Goal: Task Accomplishment & Management: Manage account settings

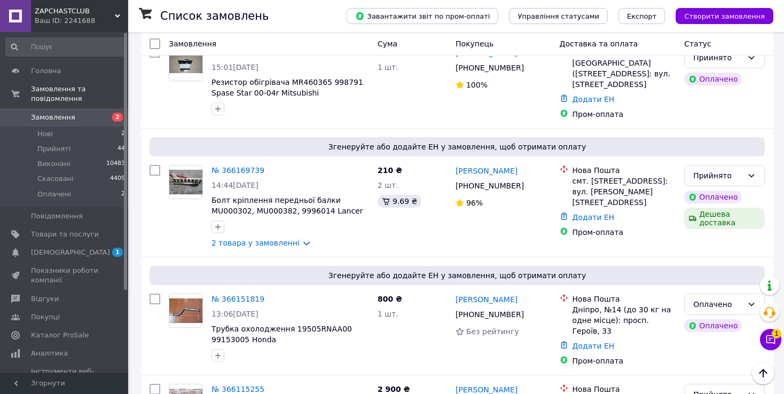
scroll to position [1666, 0]
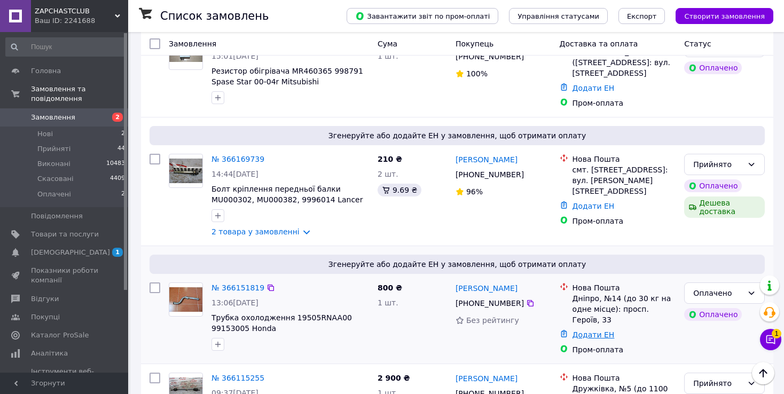
click at [593, 331] on link "Додати ЕН" at bounding box center [594, 335] width 42 height 9
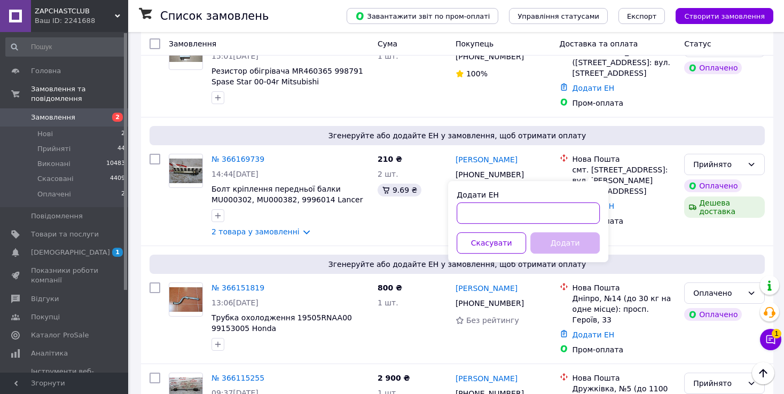
click at [559, 209] on input "Додати ЕН" at bounding box center [528, 212] width 143 height 21
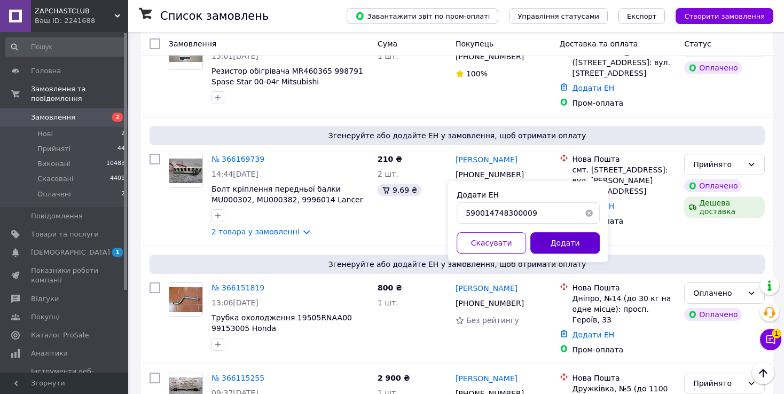
click at [565, 239] on button "Додати" at bounding box center [564, 242] width 69 height 21
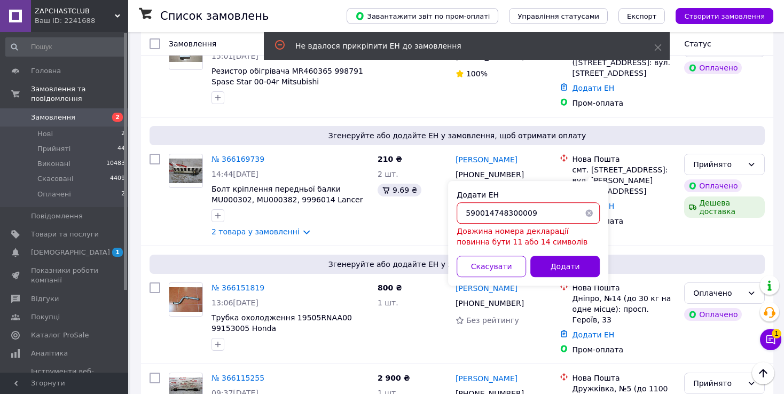
click at [549, 209] on input "590014748300009" at bounding box center [528, 212] width 143 height 21
click at [516, 215] on input "590014748300009" at bounding box center [528, 212] width 143 height 21
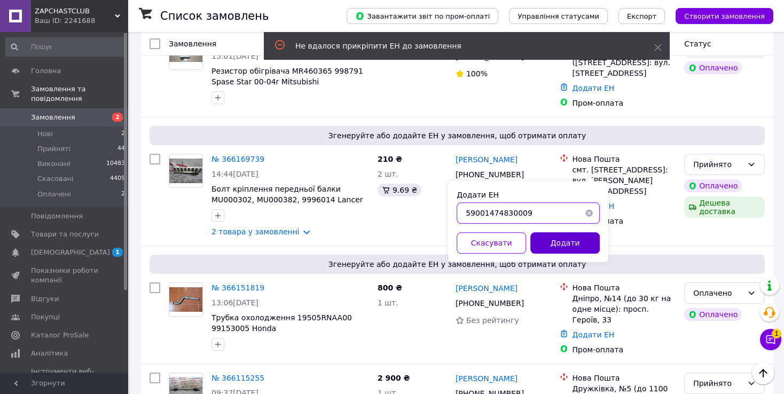
type input "59001474830009"
click at [570, 244] on button "Додати" at bounding box center [564, 242] width 69 height 21
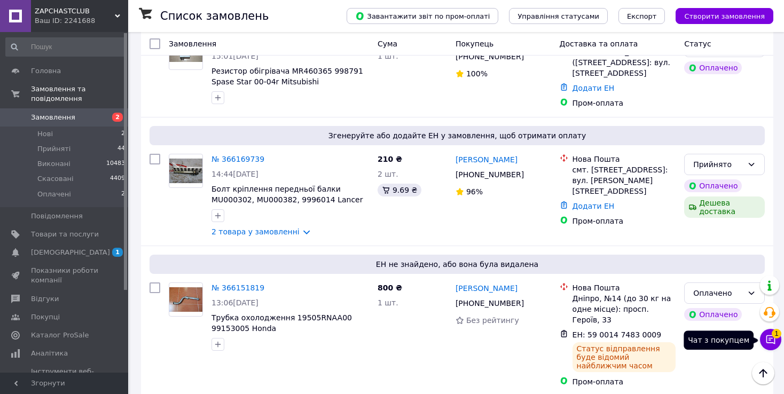
click at [762, 336] on button "Чат з покупцем 1" at bounding box center [770, 339] width 21 height 21
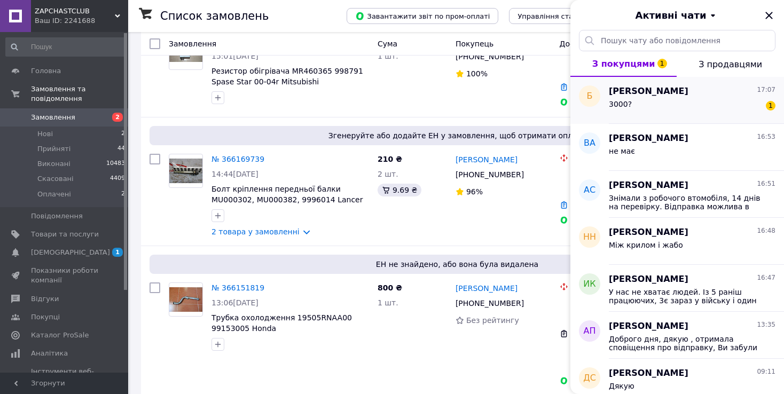
click at [722, 99] on div "3000? 1" at bounding box center [692, 106] width 167 height 17
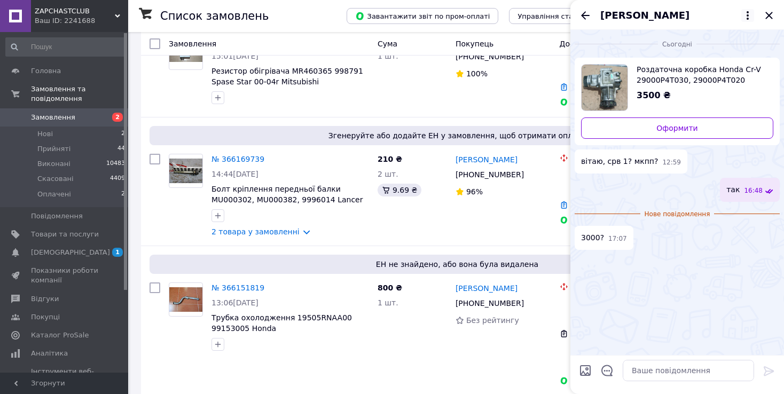
click at [751, 18] on icon at bounding box center [747, 15] width 13 height 13
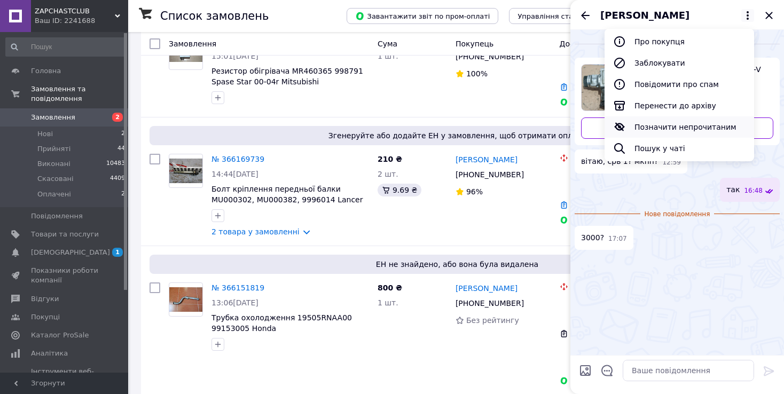
click at [707, 130] on button "Позначити непрочитаним" at bounding box center [680, 126] width 150 height 21
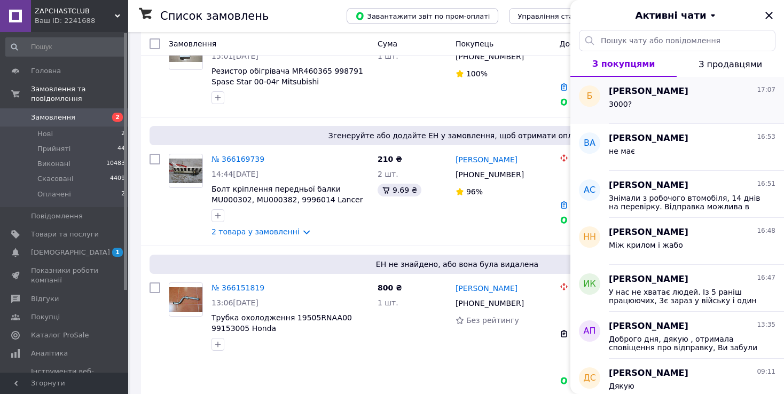
click at [679, 79] on div "[PERSON_NAME] 17:07 3000?" at bounding box center [696, 100] width 175 height 47
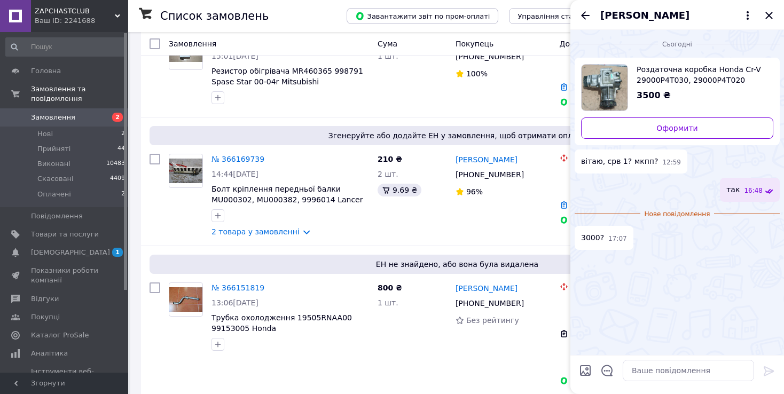
click at [677, 15] on span "[PERSON_NAME]" at bounding box center [666, 16] width 132 height 14
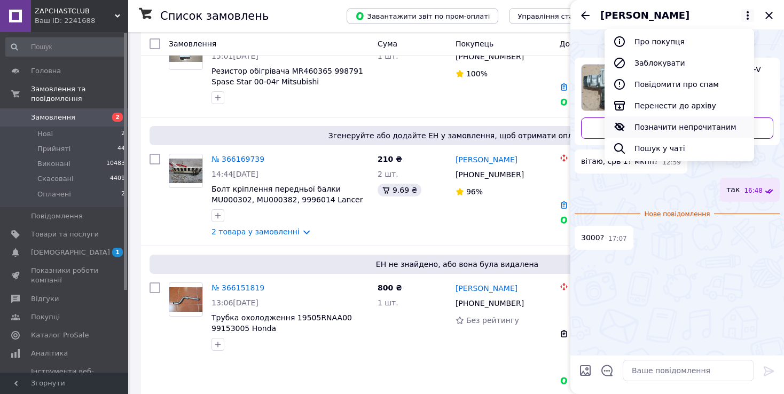
click at [700, 123] on button "Позначити непрочитаним" at bounding box center [680, 126] width 150 height 21
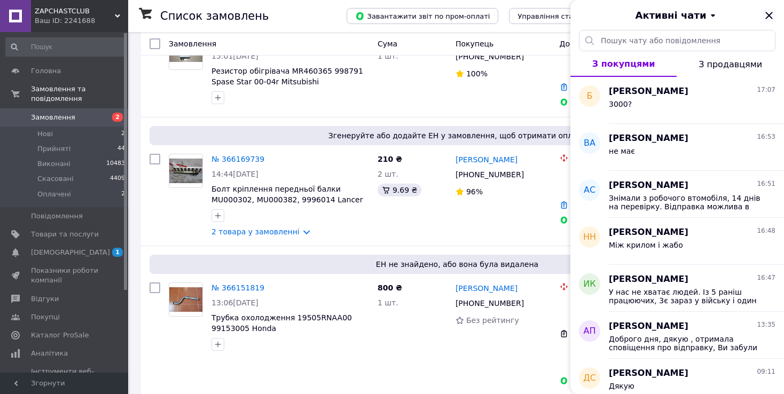
click at [770, 10] on icon "Закрити" at bounding box center [769, 15] width 13 height 13
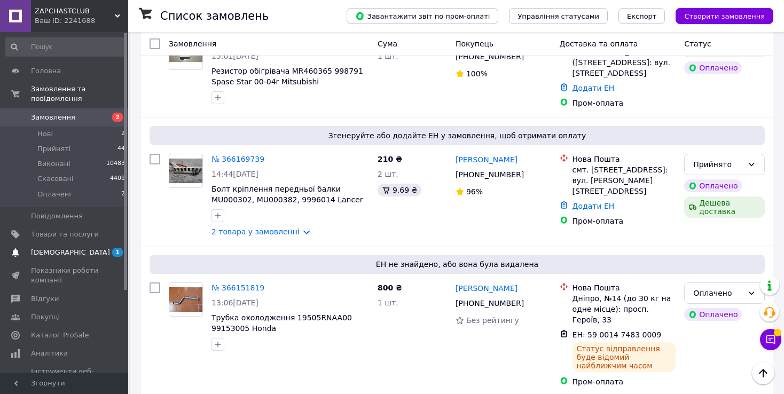
click at [100, 248] on span "1 0" at bounding box center [113, 253] width 29 height 10
